Goal: Task Accomplishment & Management: Use online tool/utility

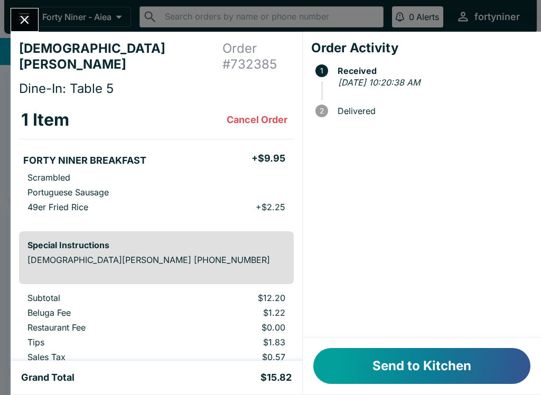
click at [413, 372] on button "Send to Kitchen" at bounding box center [421, 366] width 217 height 36
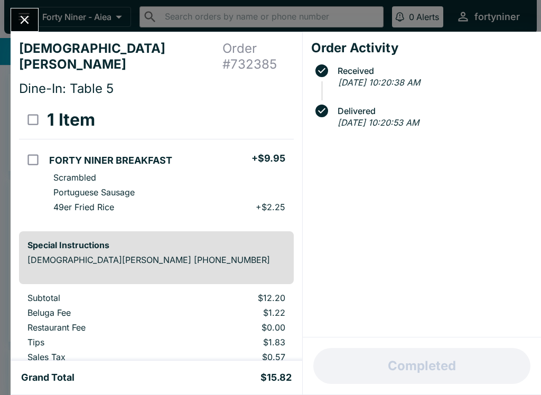
click at [24, 27] on icon "Close" at bounding box center [24, 20] width 14 height 14
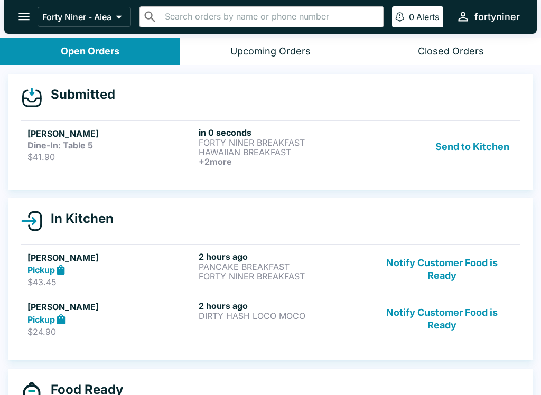
click at [206, 157] on h6 "+ 2 more" at bounding box center [282, 162] width 167 height 10
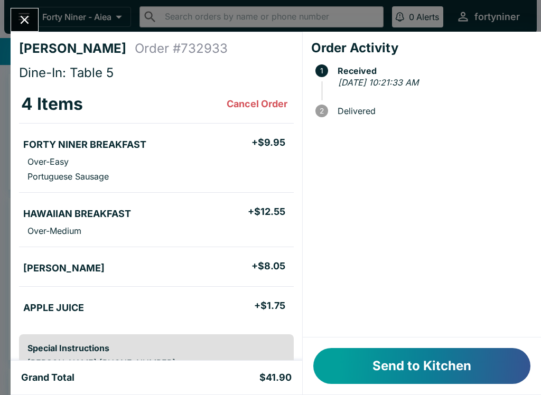
click at [400, 372] on button "Send to Kitchen" at bounding box center [421, 366] width 217 height 36
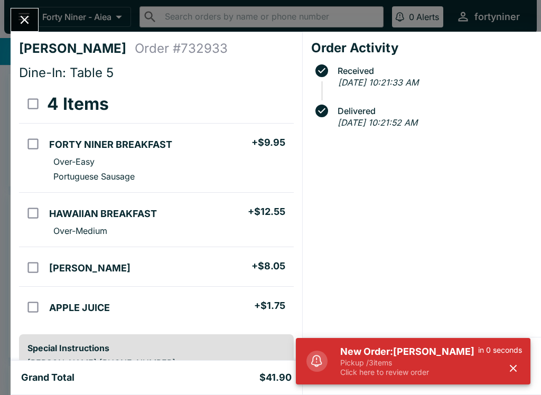
click at [34, 27] on button "Close" at bounding box center [24, 19] width 27 height 23
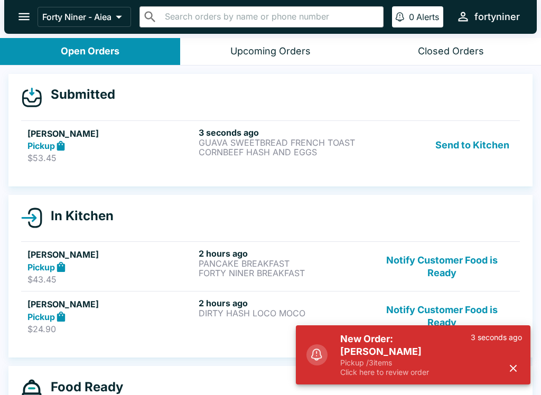
click at [284, 158] on div "3 seconds ago GUAVA SWEETBREAD FRENCH TOAST CORNBEEF HASH AND EGGS" at bounding box center [282, 145] width 167 height 36
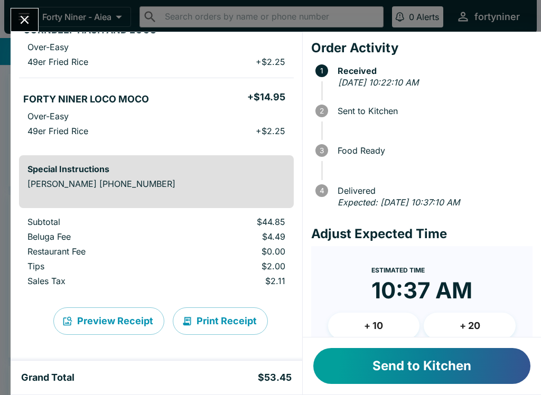
click at [388, 372] on button "Send to Kitchen" at bounding box center [421, 366] width 217 height 36
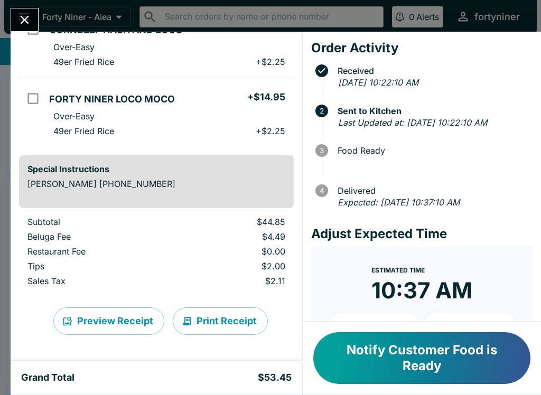
click at [37, 21] on button "Close" at bounding box center [24, 19] width 27 height 23
